Goal: Task Accomplishment & Management: Use online tool/utility

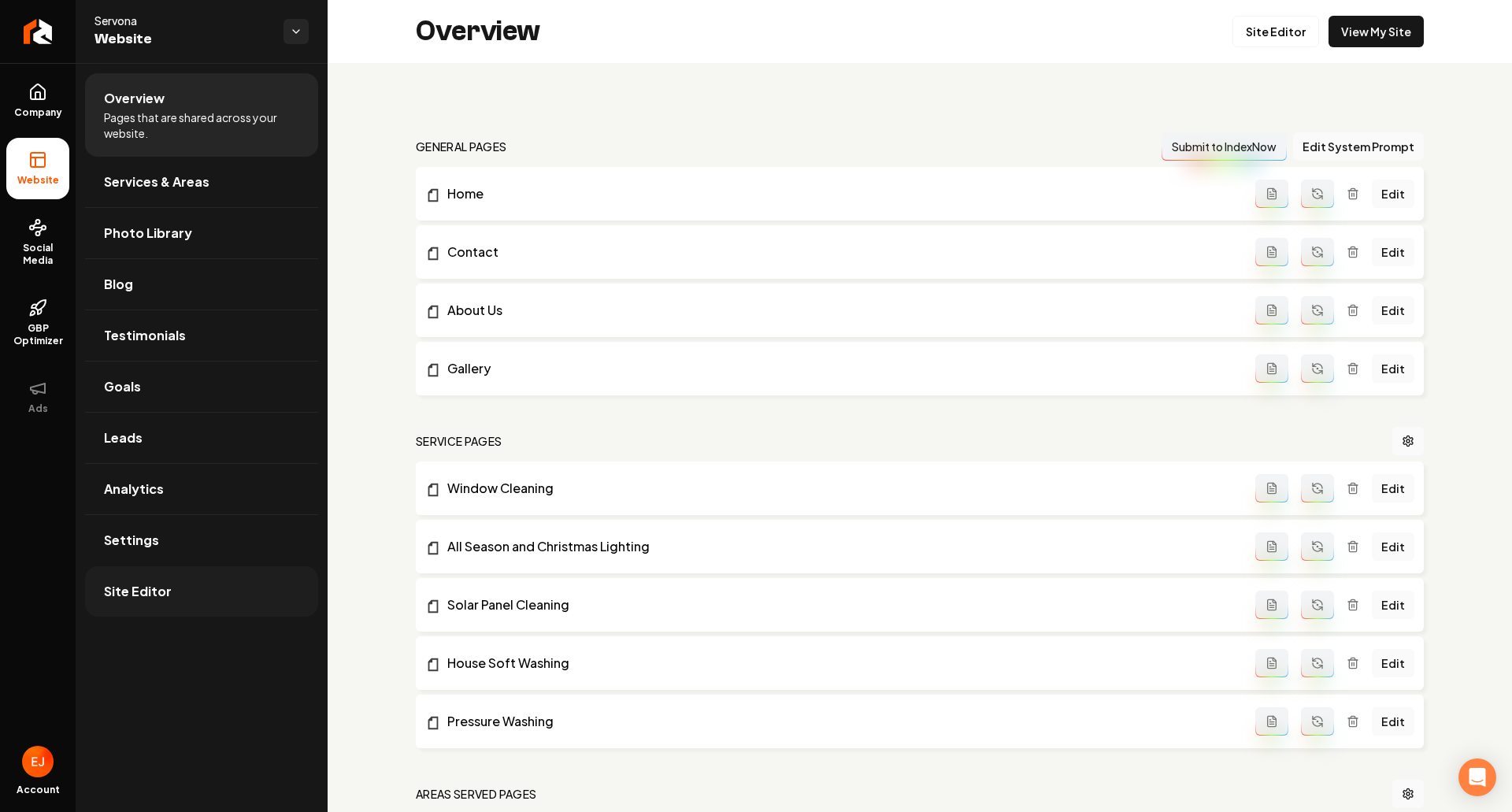
click at [213, 603] on link "Site Editor" at bounding box center [202, 591] width 233 height 50
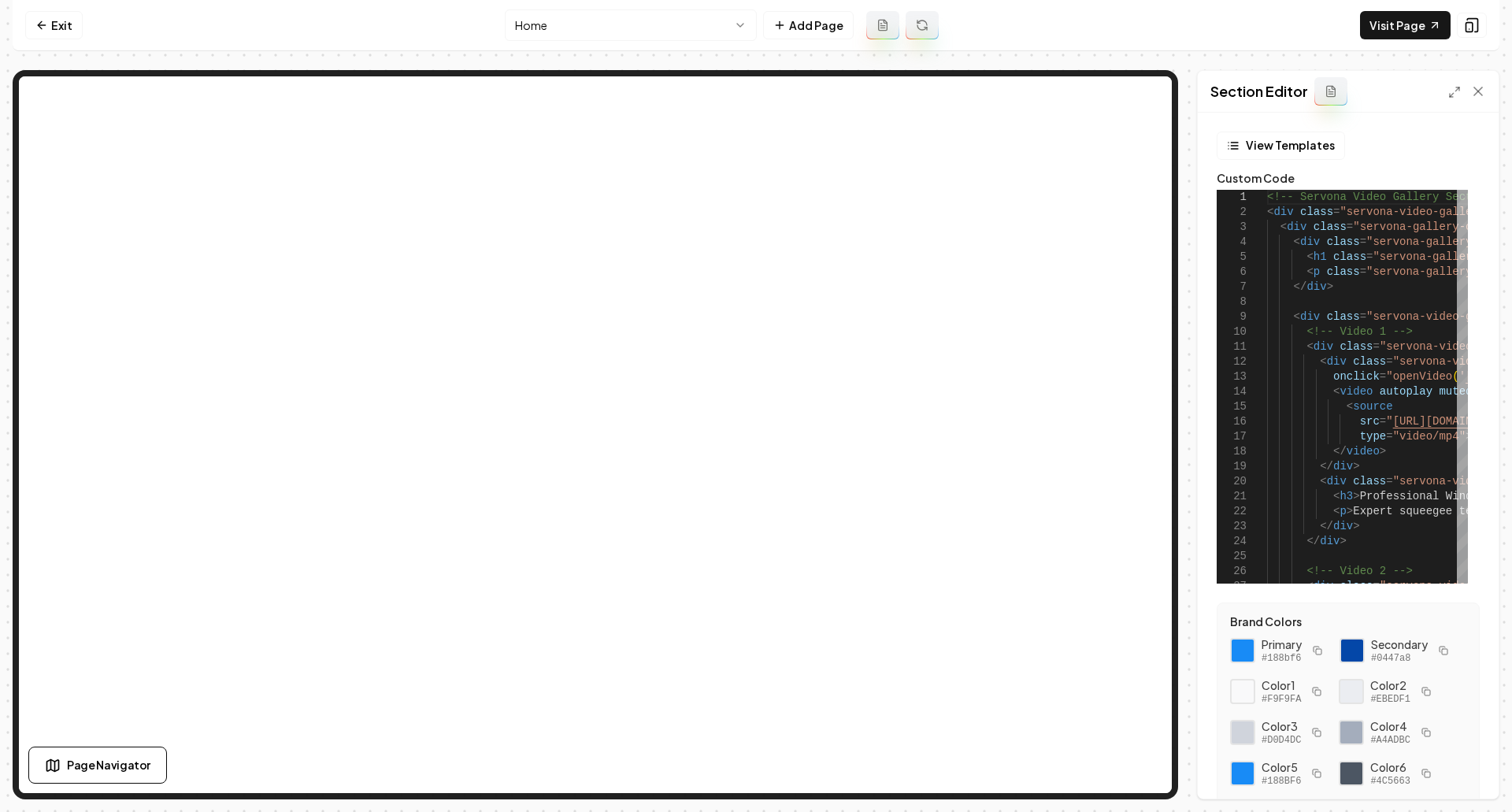
click at [10, 29] on div "Computer Required This feature is only available on a computer. Please switch t…" at bounding box center [756, 406] width 1512 height 812
click at [40, 27] on icon at bounding box center [39, 25] width 4 height 7
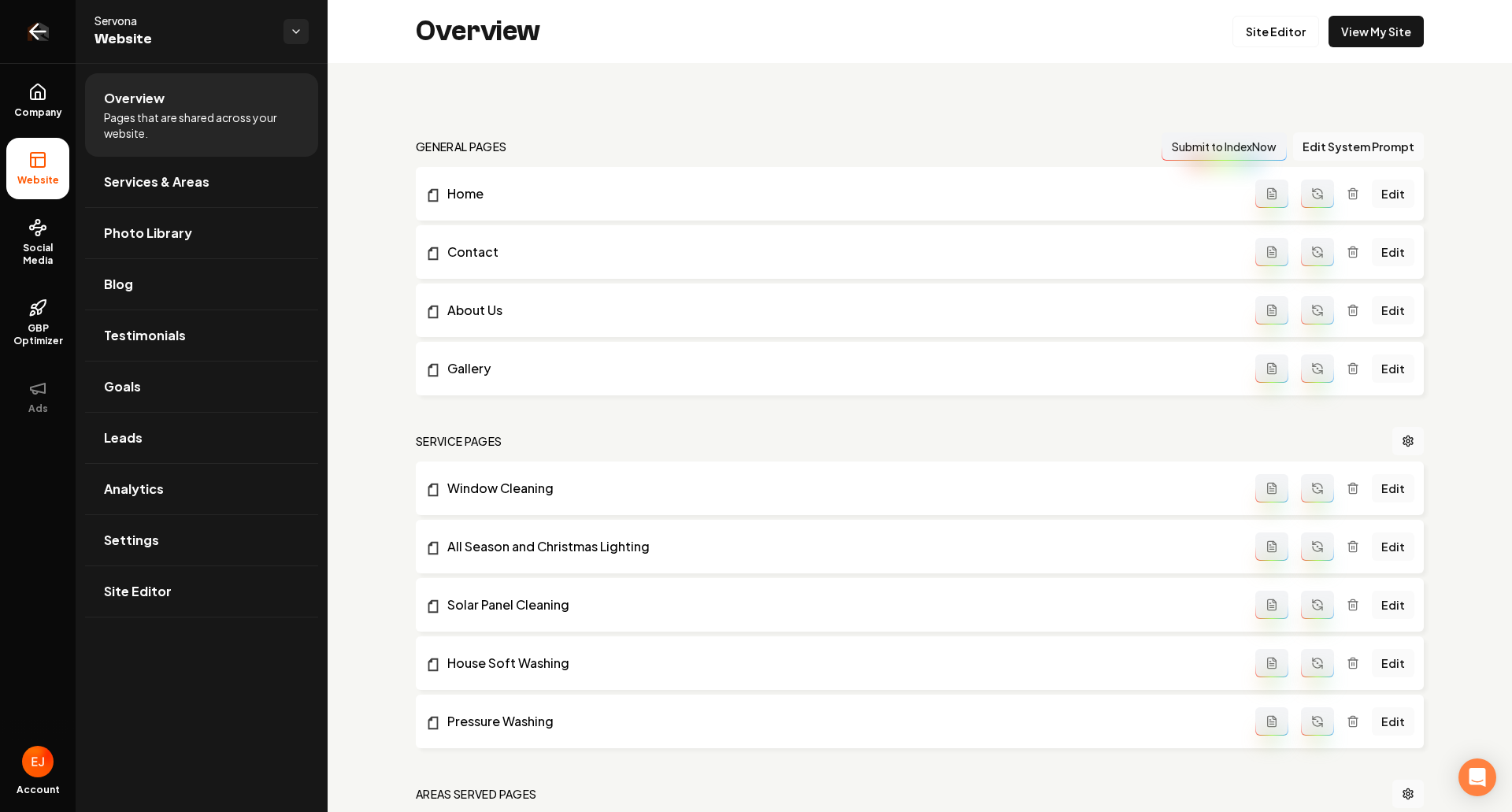
click at [27, 30] on icon "Return to dashboard" at bounding box center [38, 31] width 25 height 25
